Goal: Transaction & Acquisition: Download file/media

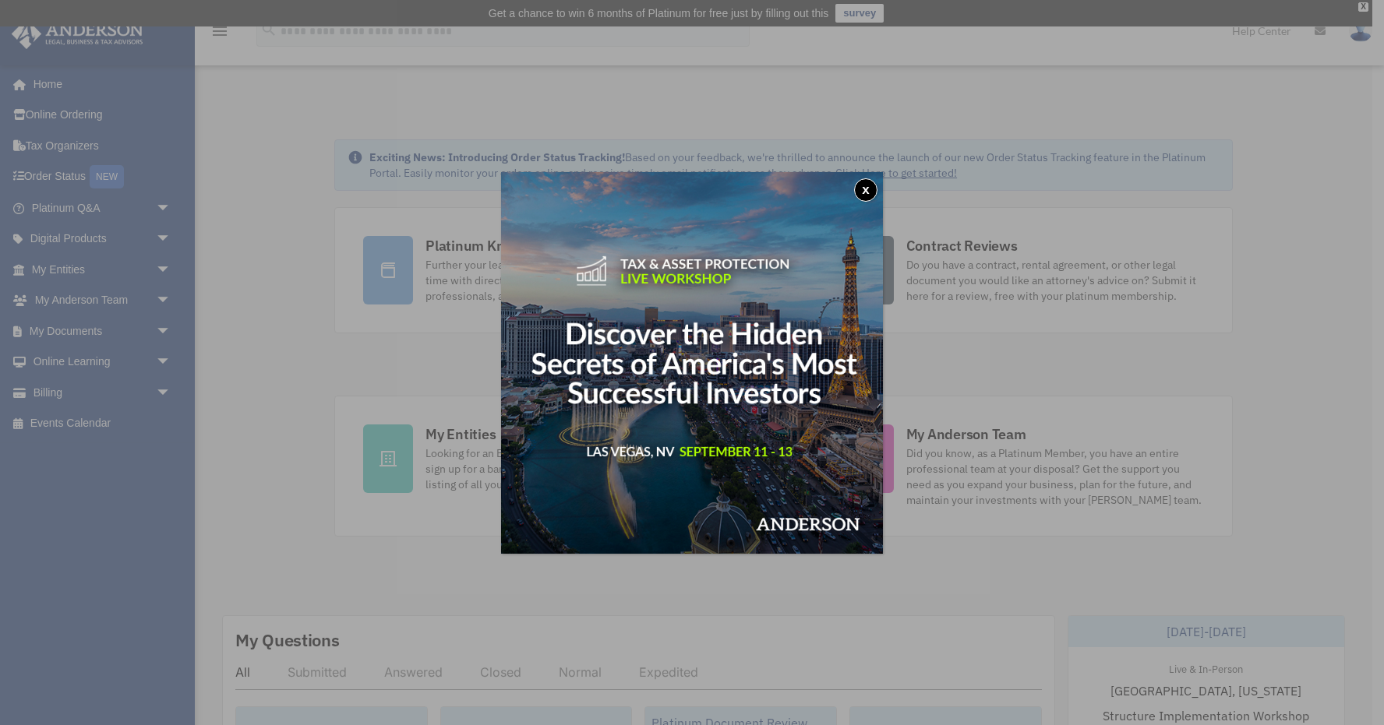
click at [866, 194] on button "x" at bounding box center [865, 189] width 23 height 23
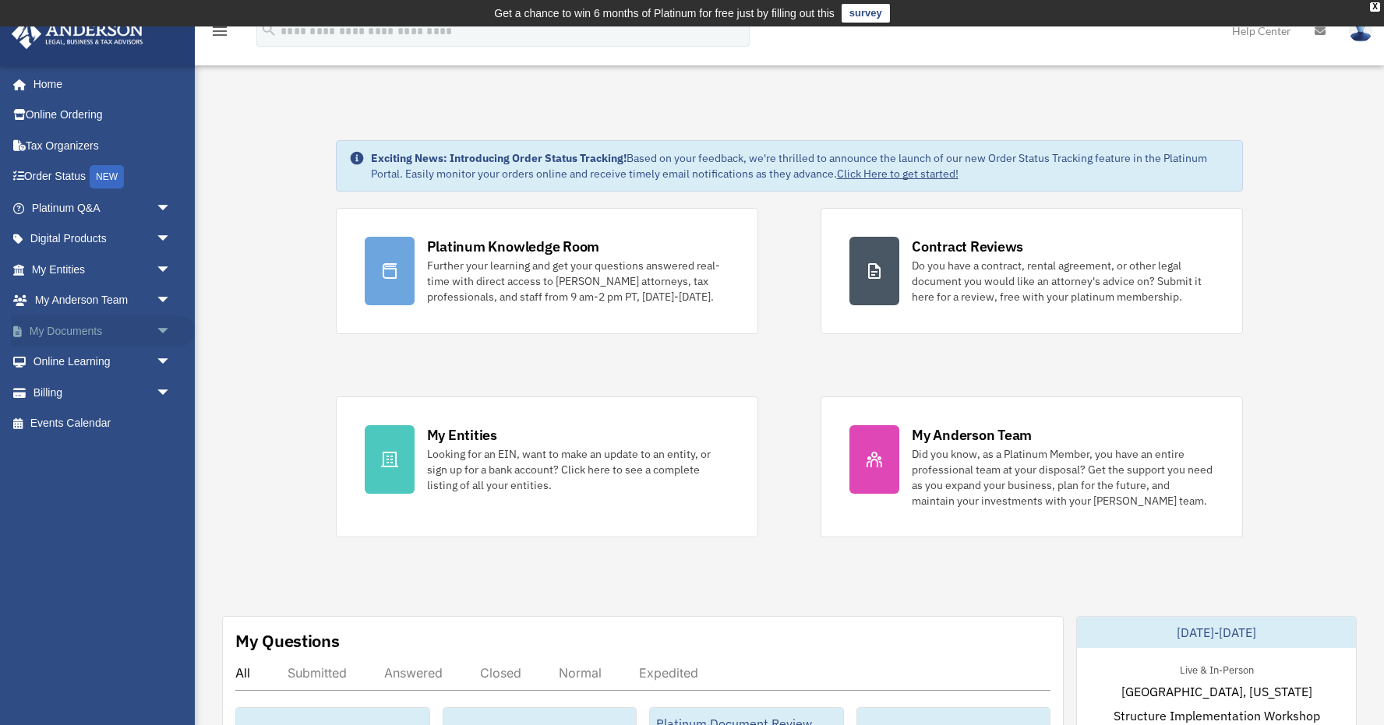
click at [171, 335] on span "arrow_drop_down" at bounding box center [171, 332] width 31 height 32
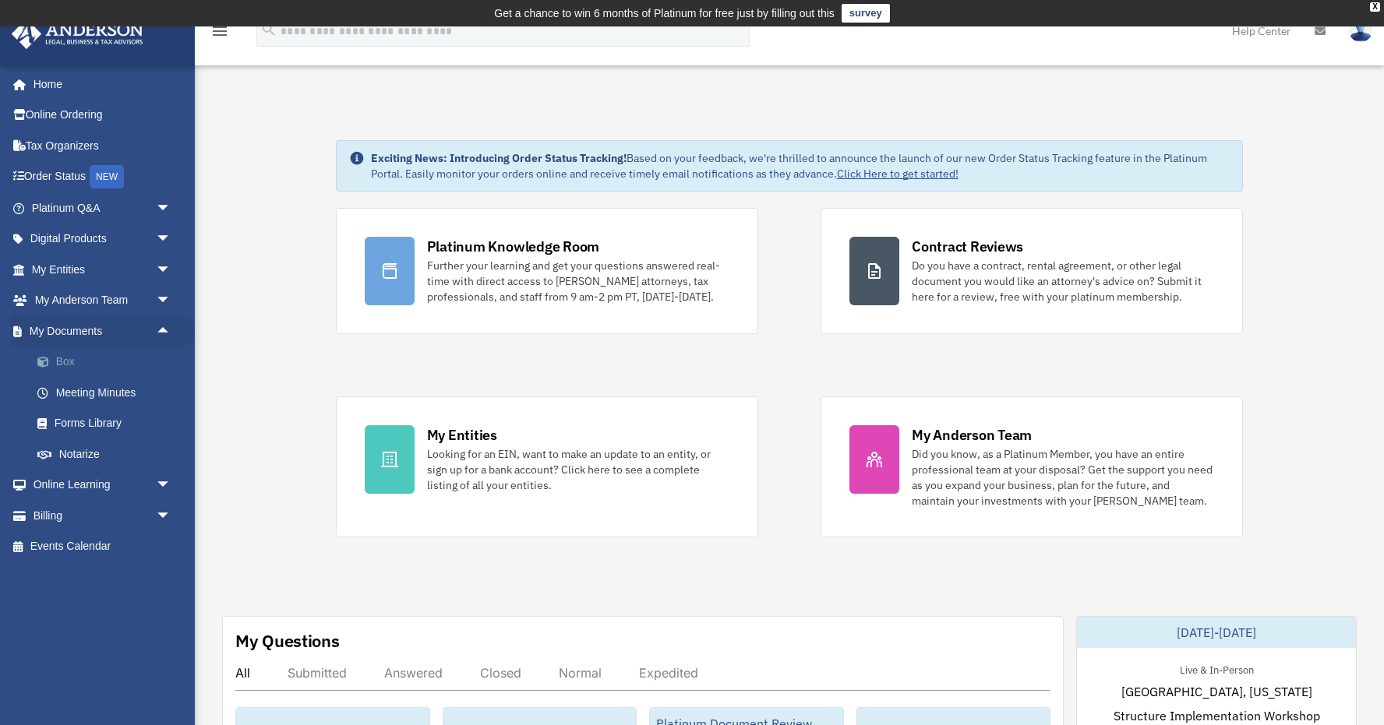
click at [94, 357] on link "Box" at bounding box center [108, 362] width 173 height 31
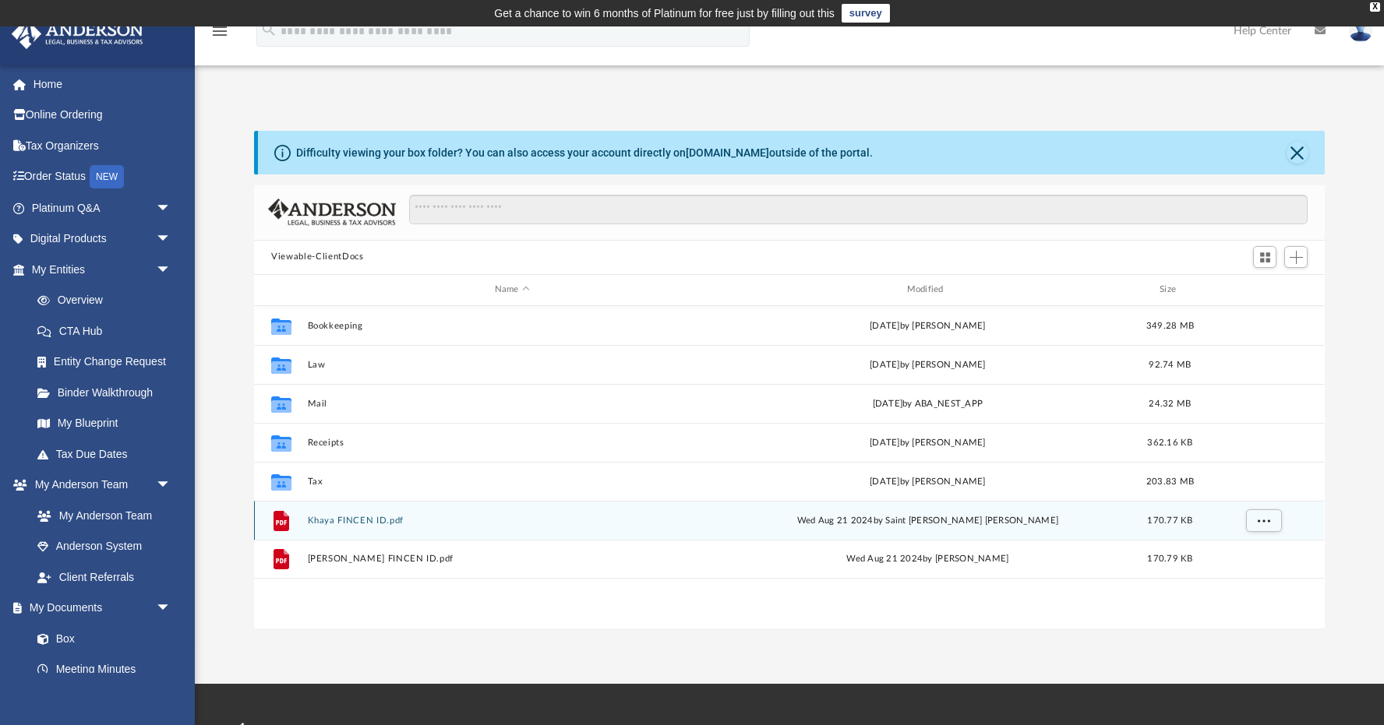
scroll to position [354, 1070]
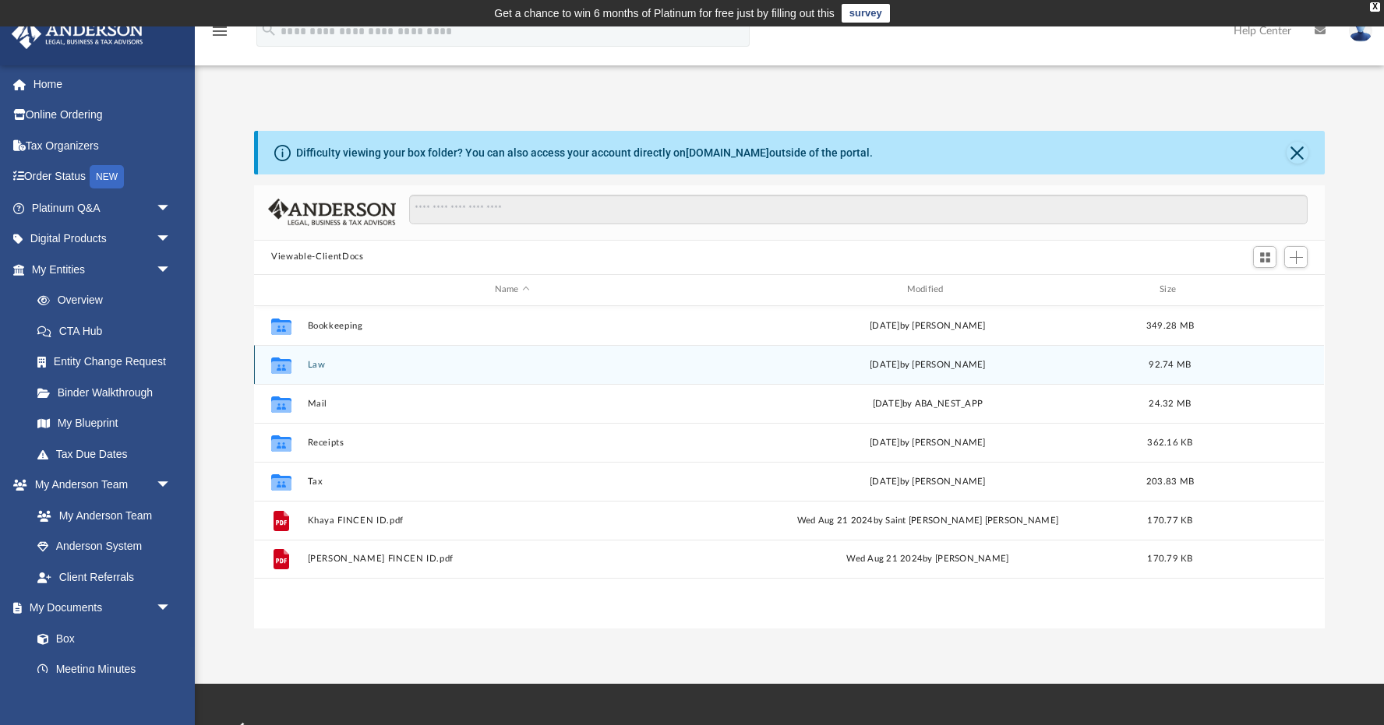
click at [307, 362] on div "Collaborated Folder Law Mon Aug 11 2025 by Mercy Solon 92.74 MB" at bounding box center [789, 364] width 1070 height 39
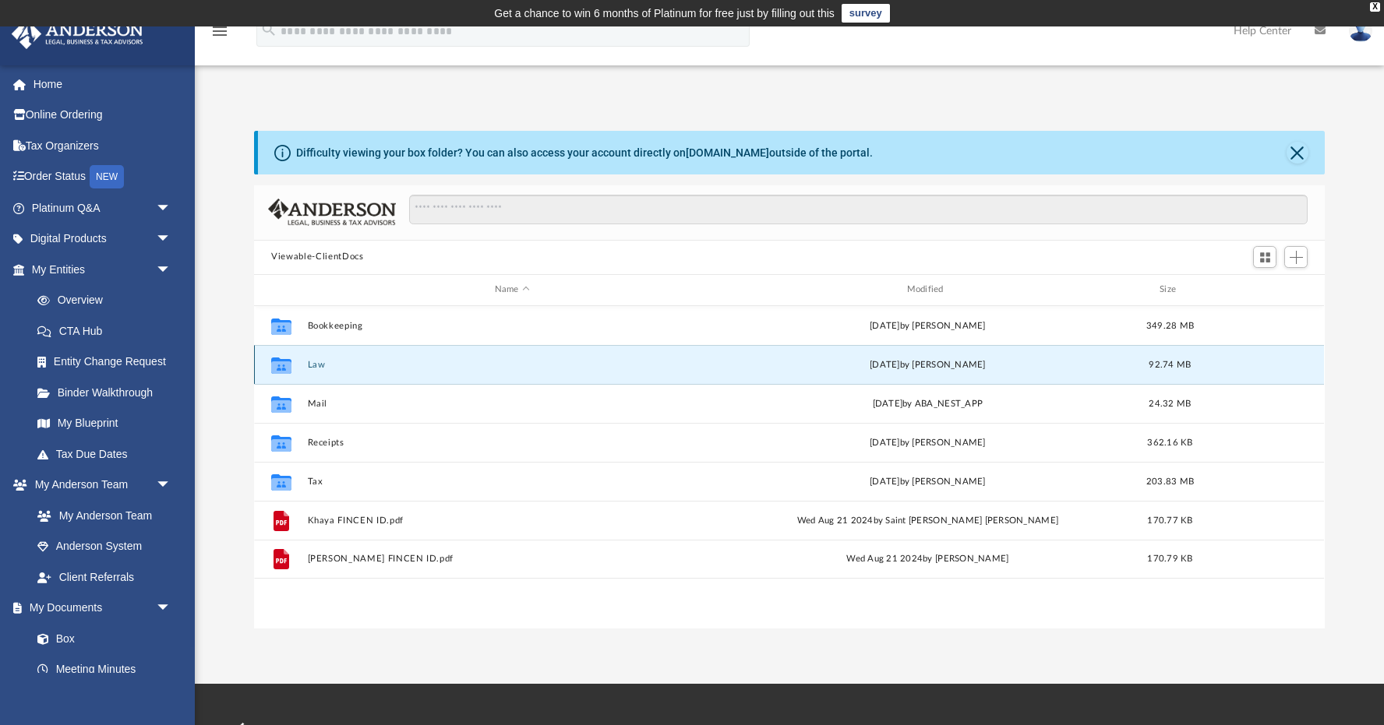
click at [320, 366] on button "Law" at bounding box center [512, 364] width 409 height 10
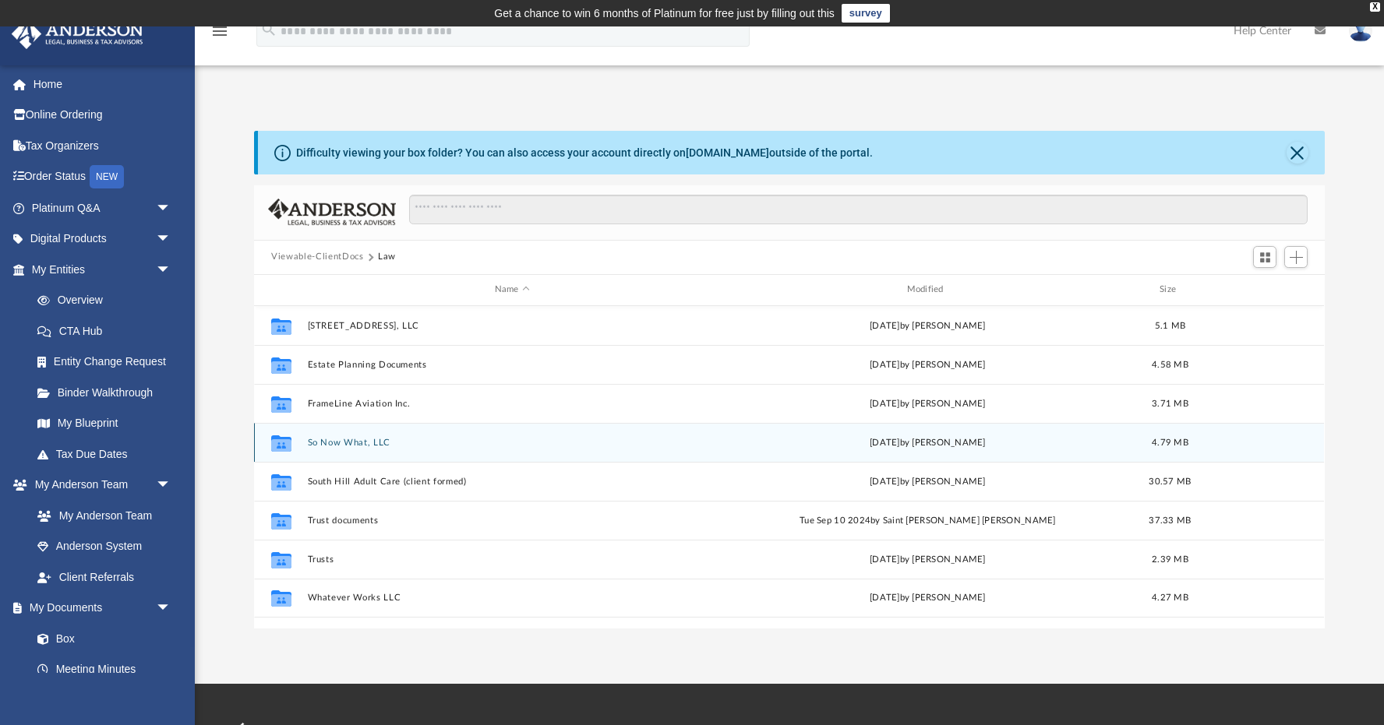
click at [357, 444] on button "So Now What, LLC" at bounding box center [512, 442] width 409 height 10
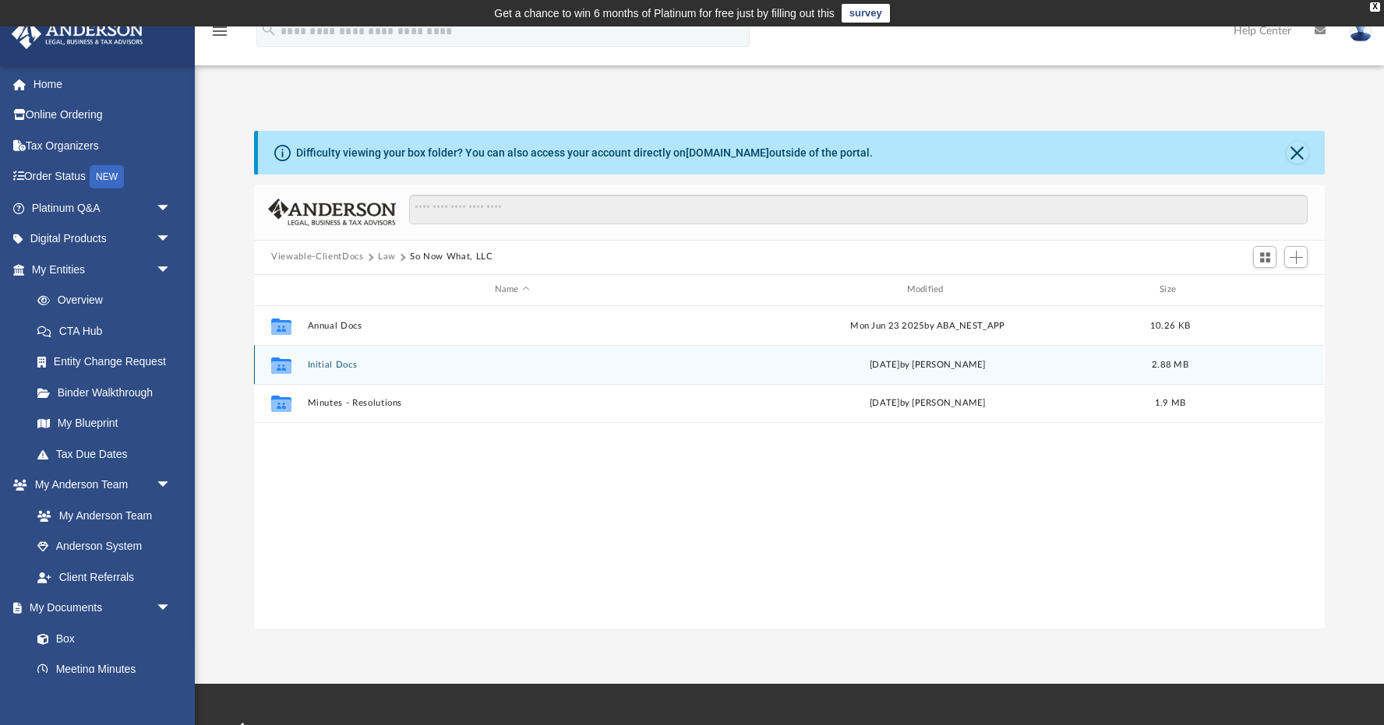
click at [335, 364] on button "Initial Docs" at bounding box center [512, 364] width 409 height 10
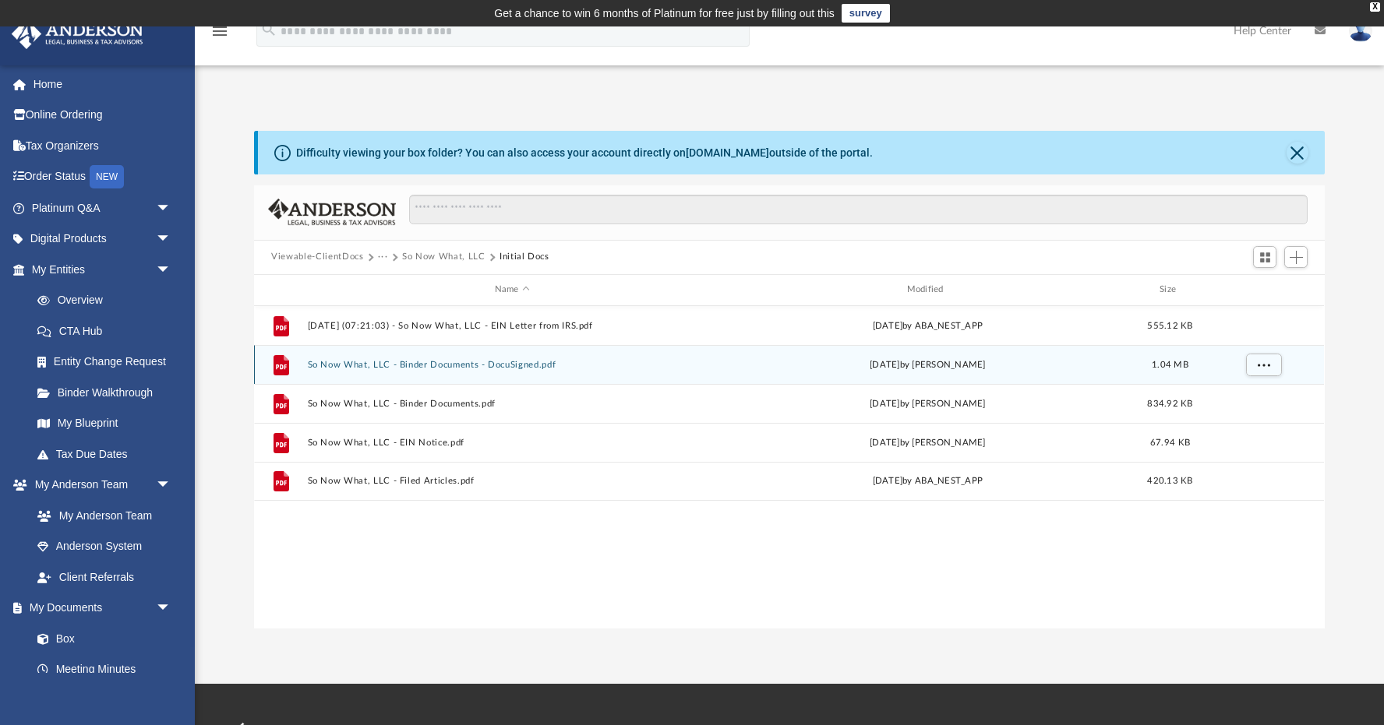
click at [514, 364] on button "So Now What, LLC - Binder Documents - DocuSigned.pdf" at bounding box center [512, 364] width 409 height 10
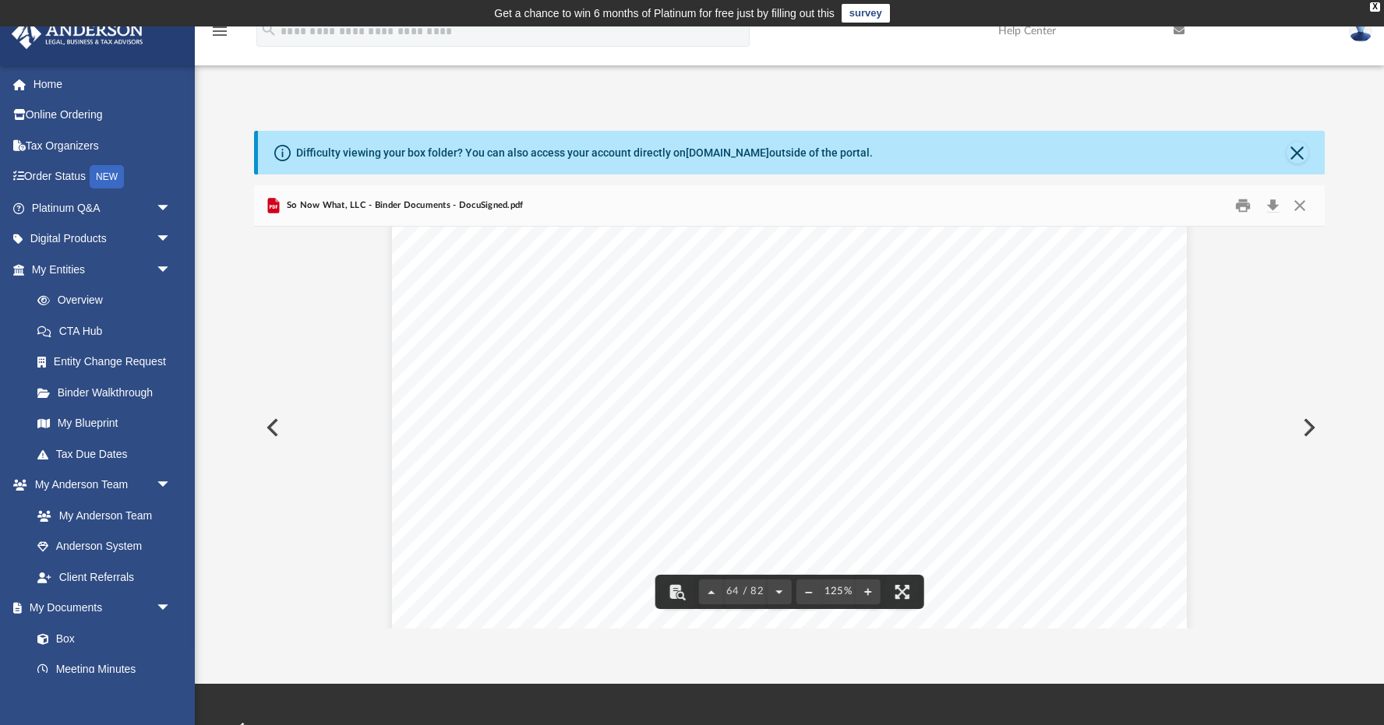
scroll to position [66207, 0]
click at [1300, 203] on button "Close" at bounding box center [1300, 205] width 28 height 24
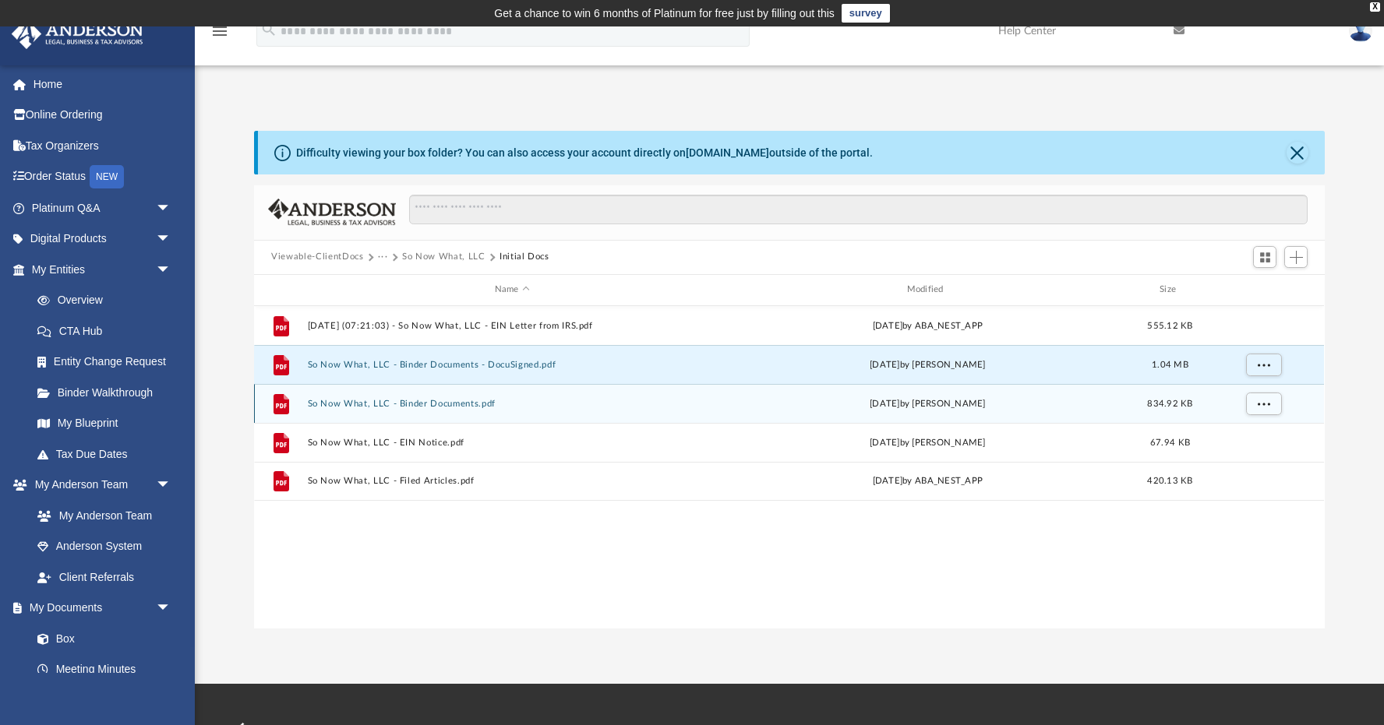
click at [457, 404] on button "So Now What, LLC - Binder Documents.pdf" at bounding box center [512, 403] width 409 height 10
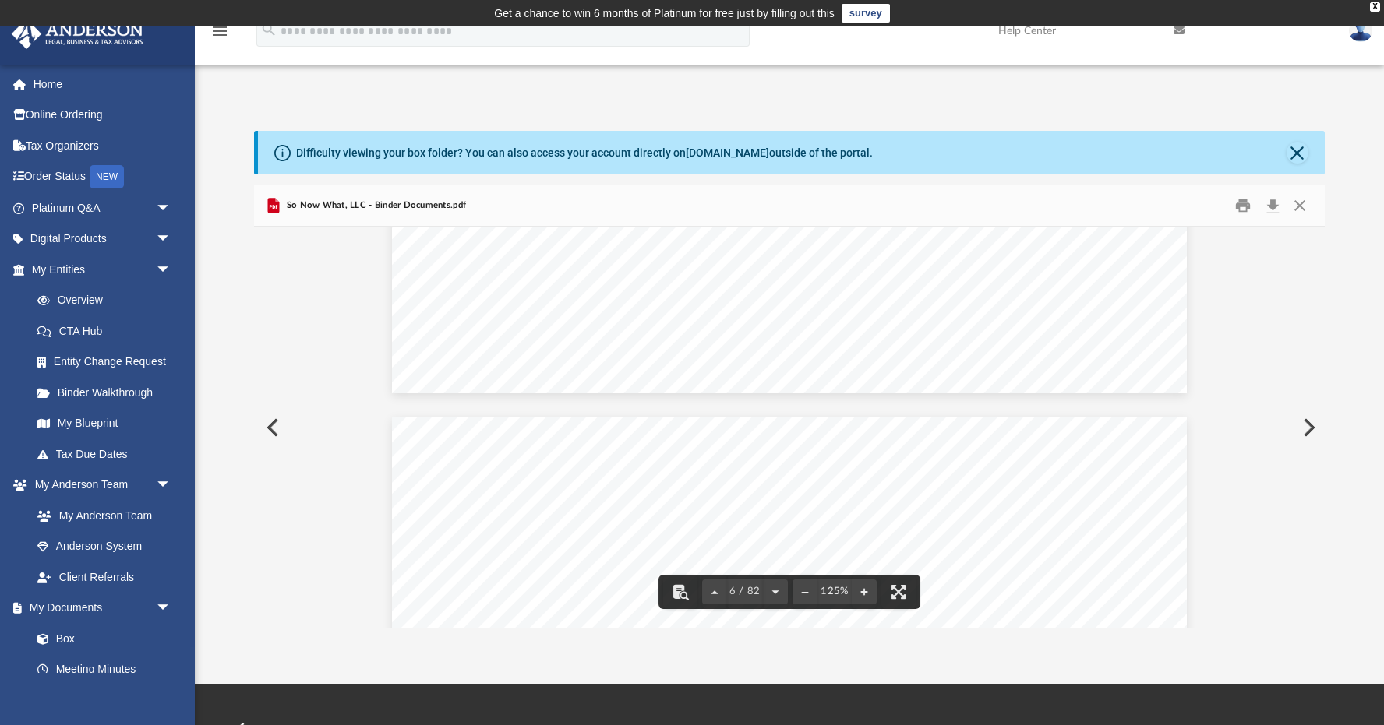
scroll to position [5109, 0]
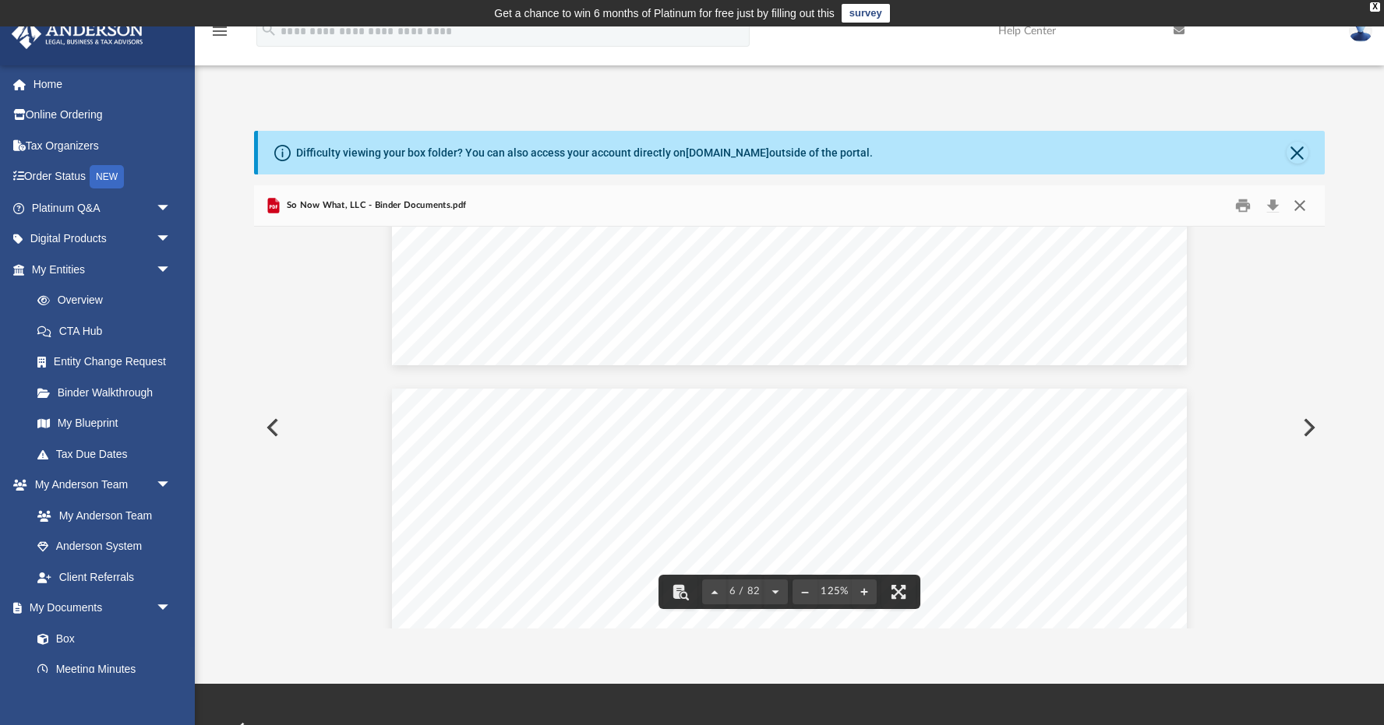
click at [1298, 205] on button "Close" at bounding box center [1300, 205] width 28 height 24
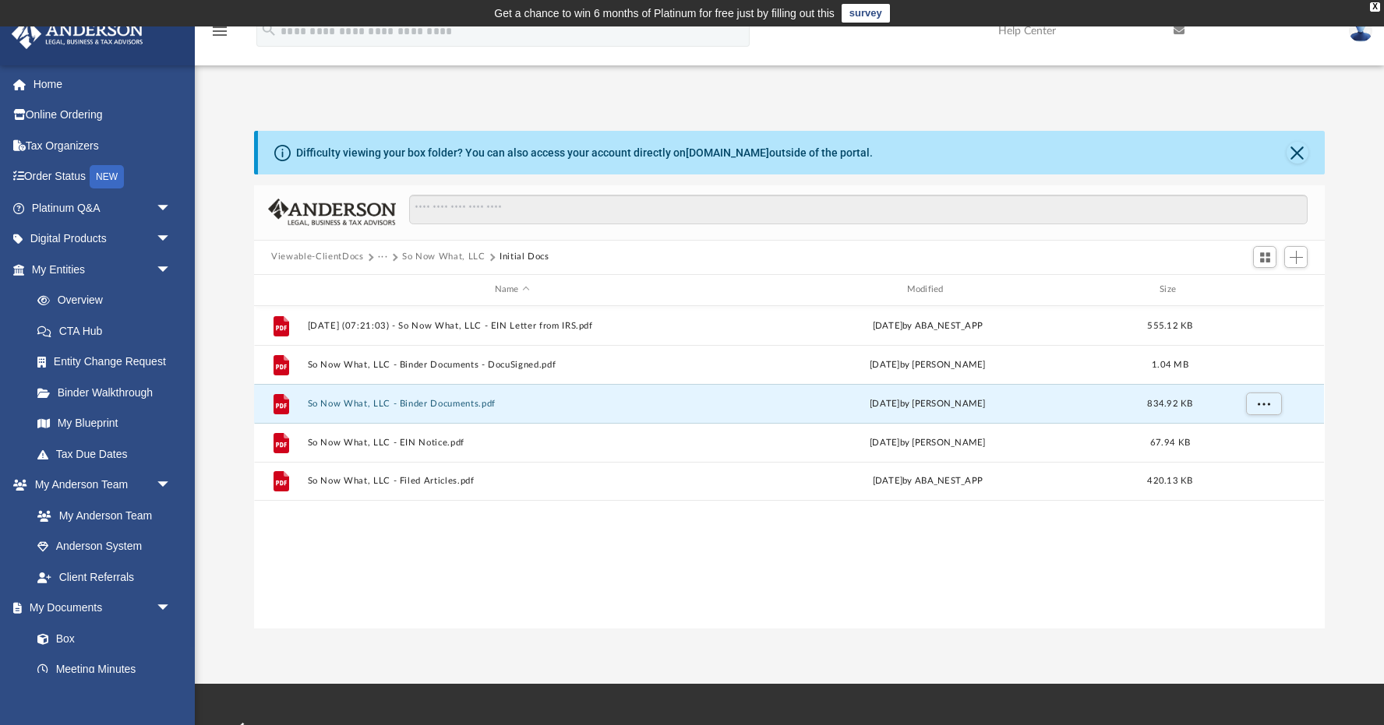
click at [441, 253] on button "So Now What, LLC" at bounding box center [443, 257] width 83 height 14
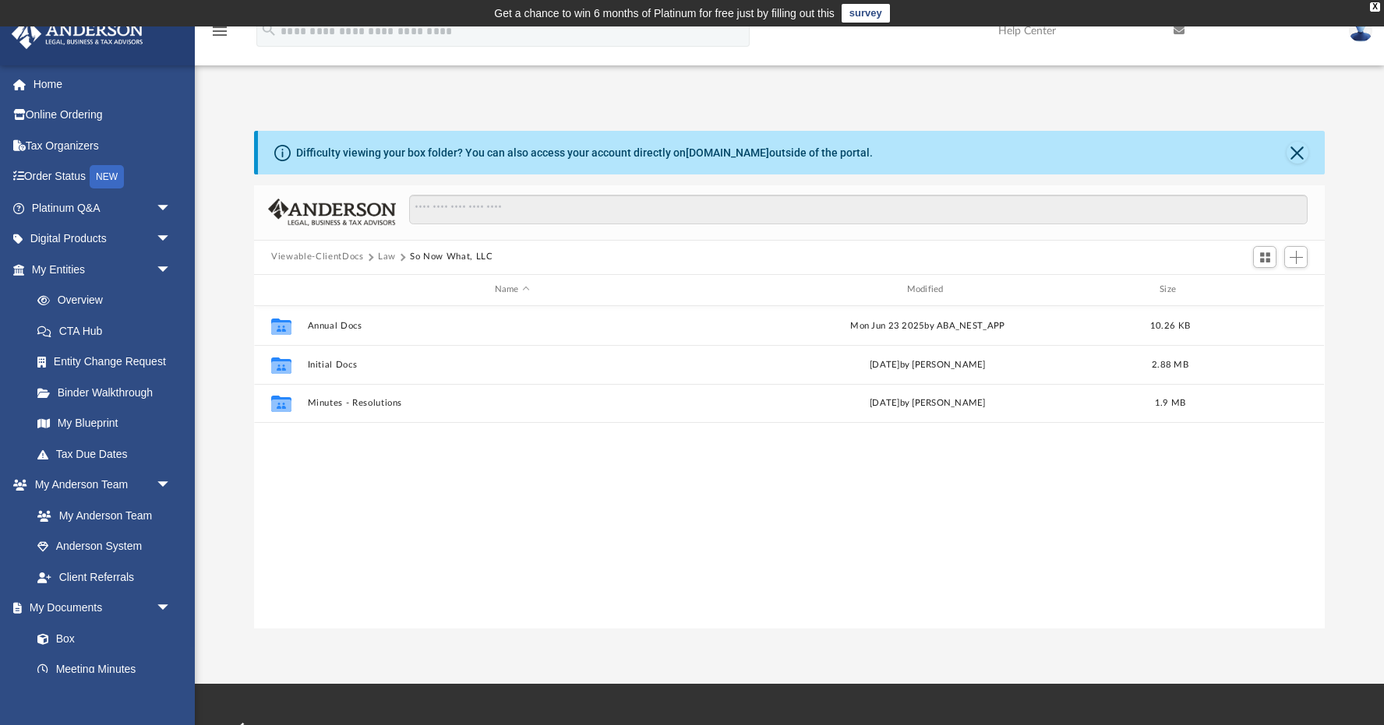
click at [346, 258] on button "Viewable-ClientDocs" at bounding box center [317, 257] width 92 height 14
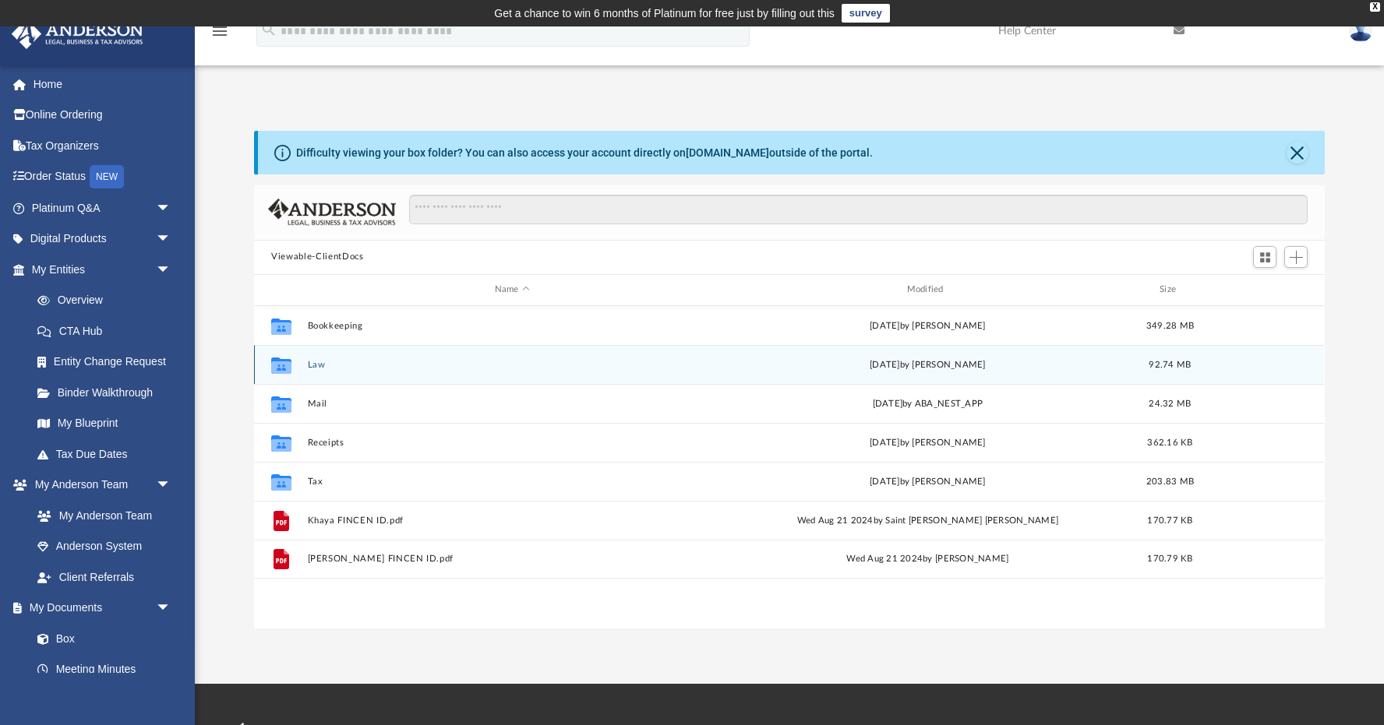
click at [312, 366] on button "Law" at bounding box center [512, 364] width 409 height 10
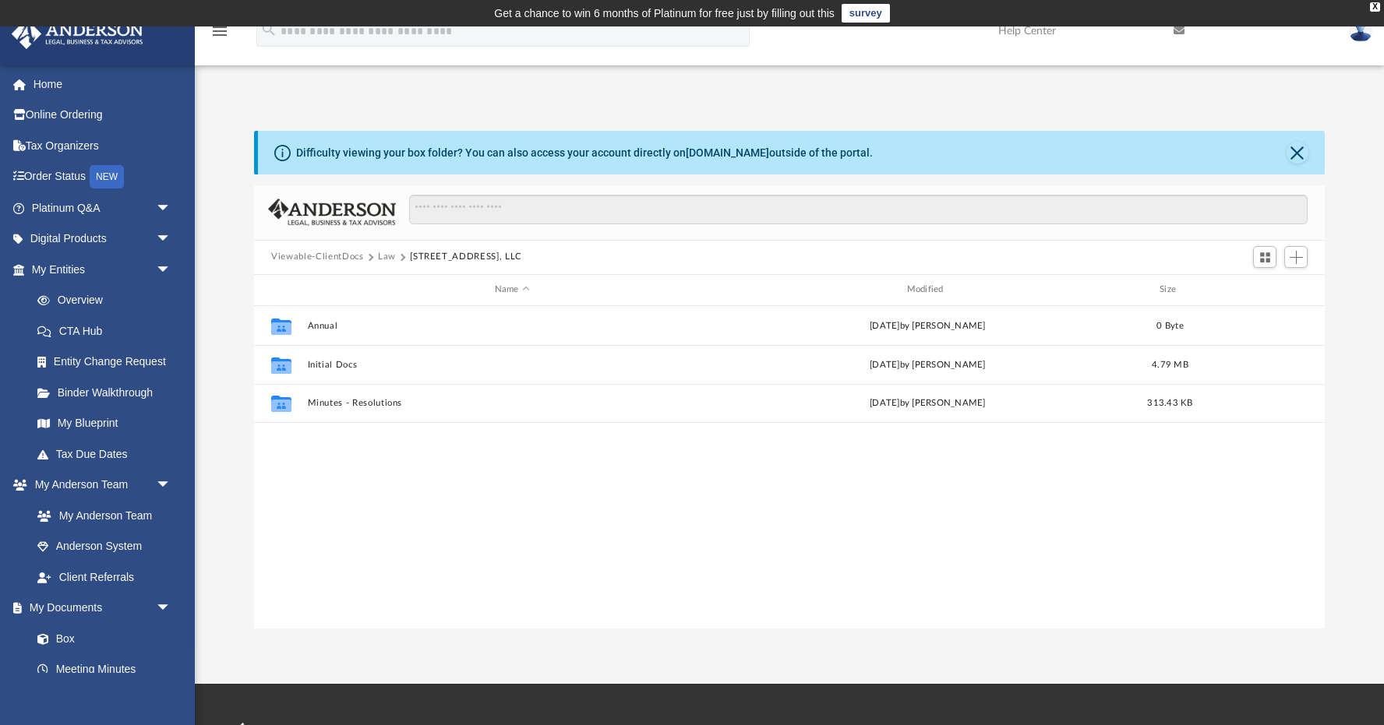
click at [385, 259] on button "Law" at bounding box center [387, 257] width 18 height 14
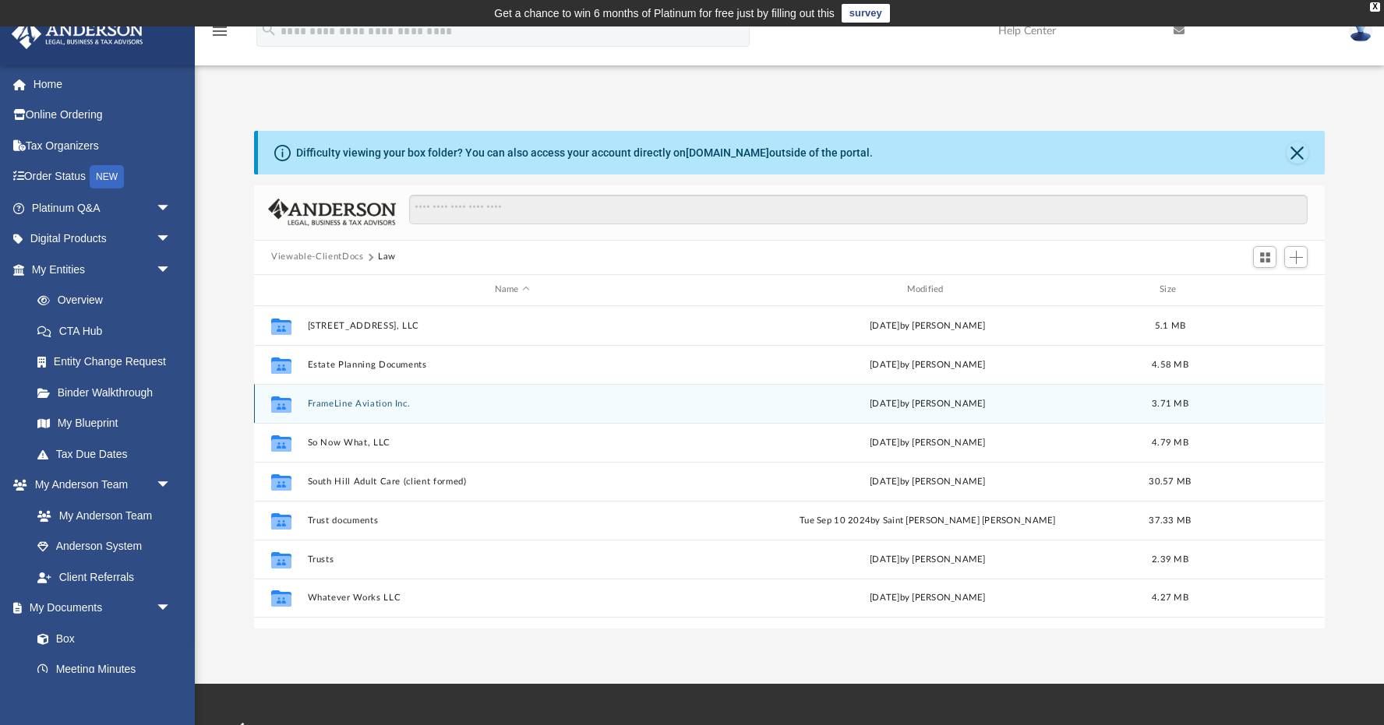
click at [344, 400] on button "FrameLine Aviation Inc." at bounding box center [512, 403] width 409 height 10
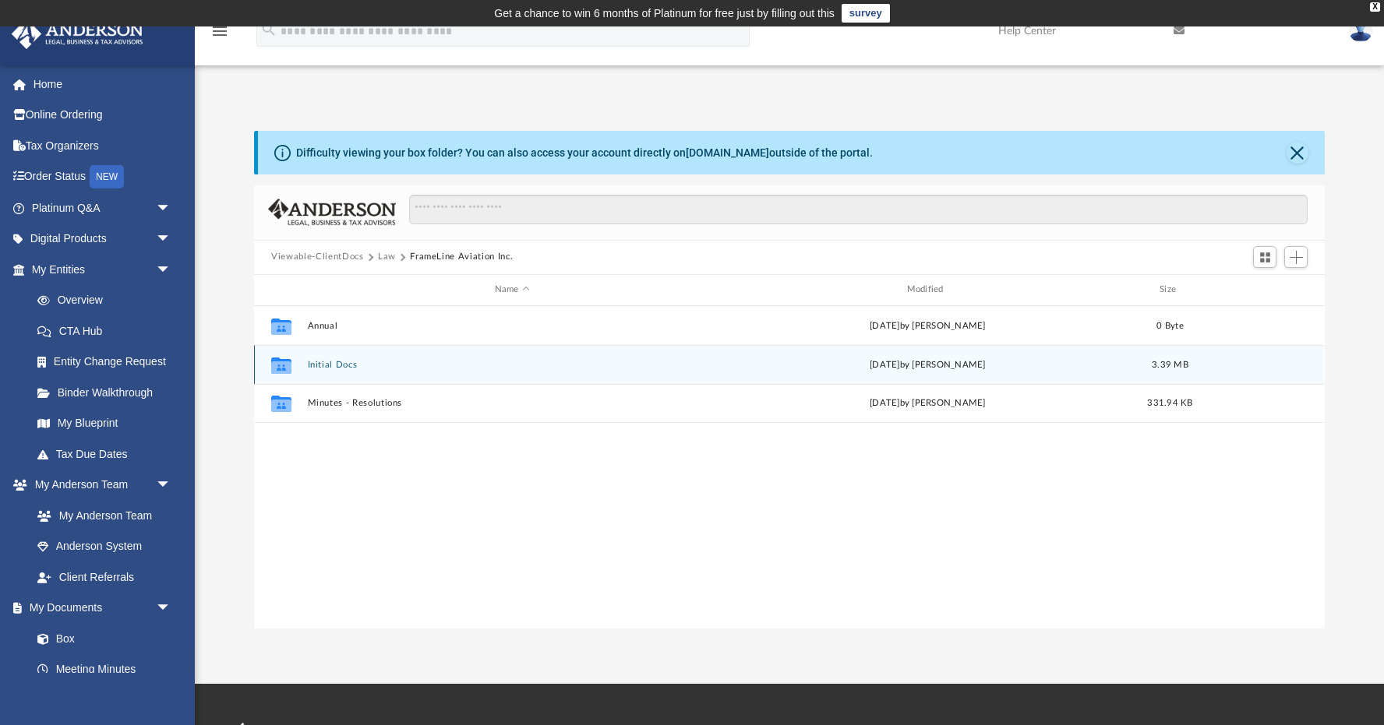
click at [323, 367] on button "Initial Docs" at bounding box center [512, 364] width 409 height 10
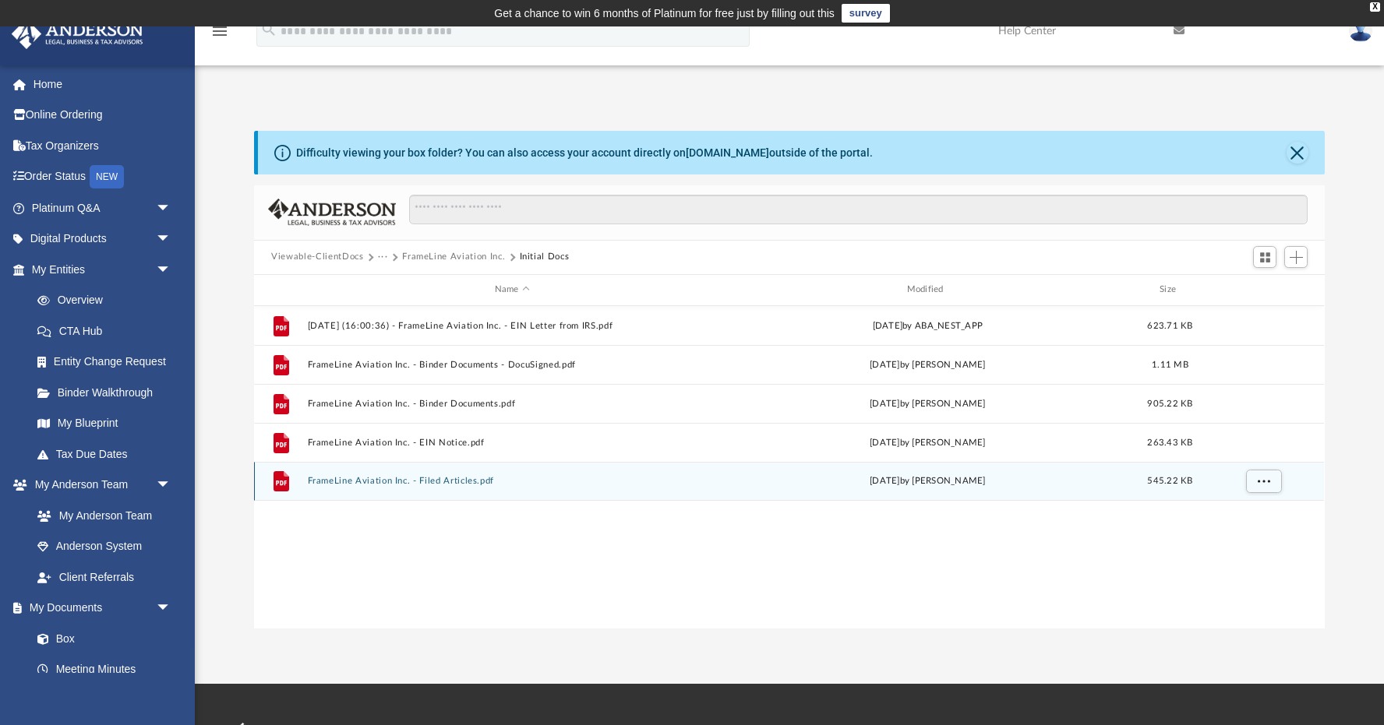
click at [393, 482] on button "FrameLine Aviation Inc. - Filed Articles.pdf" at bounding box center [512, 481] width 409 height 10
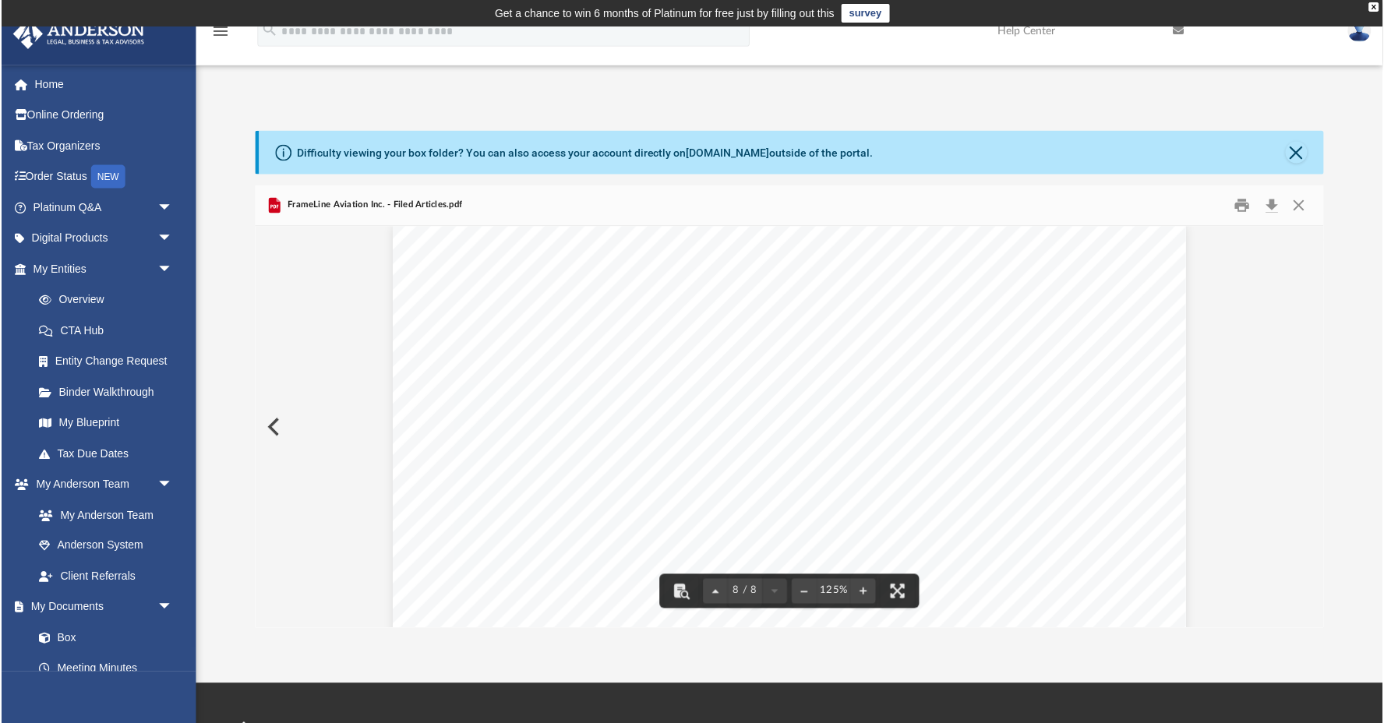
scroll to position [7302, 0]
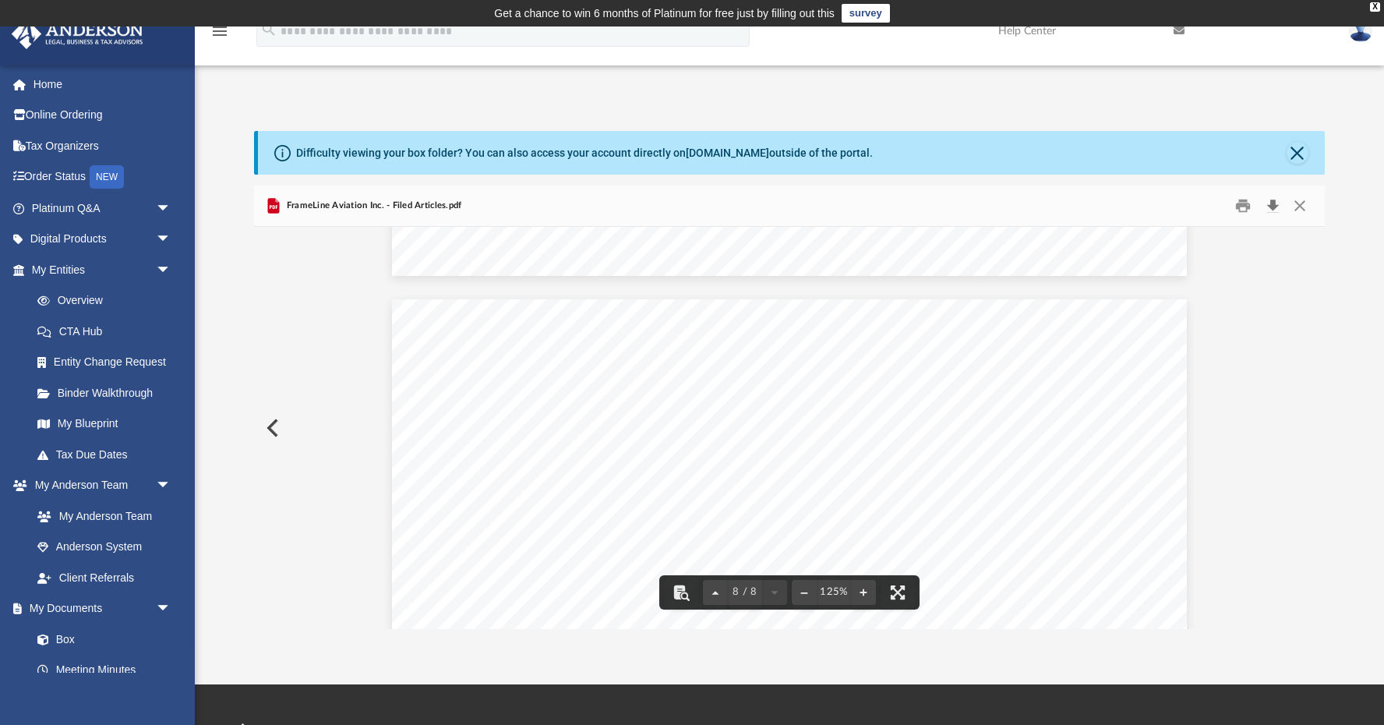
click at [1276, 206] on button "Download" at bounding box center [1272, 205] width 28 height 24
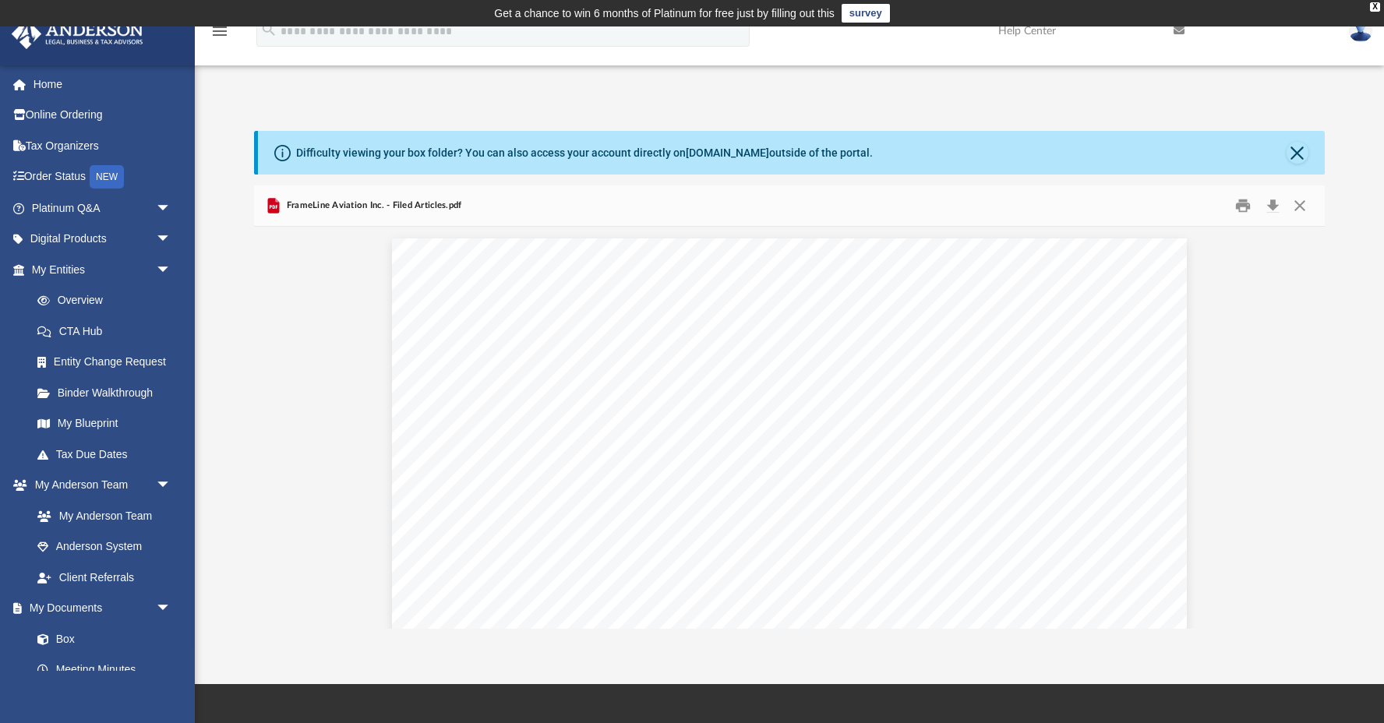
scroll to position [0, 0]
